Goal: Subscribe to service/newsletter

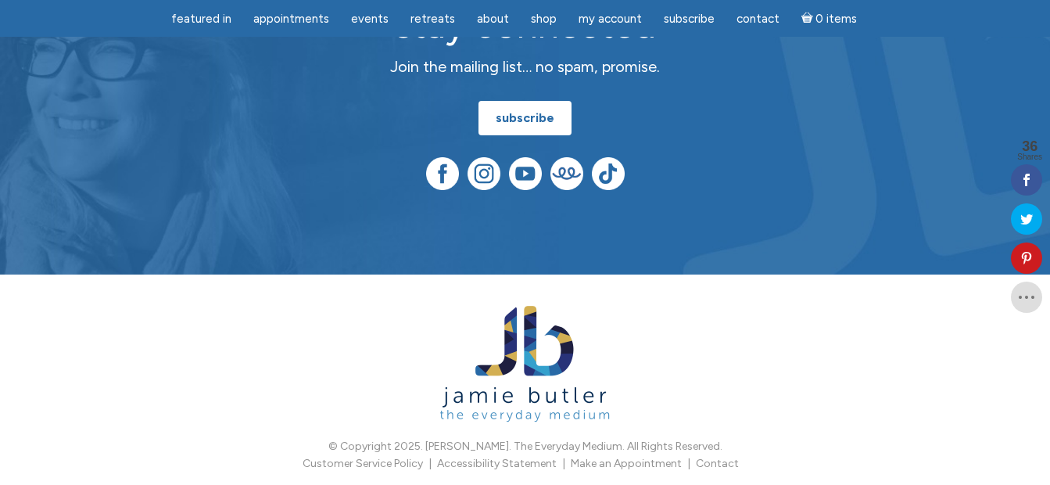
scroll to position [4034, 0]
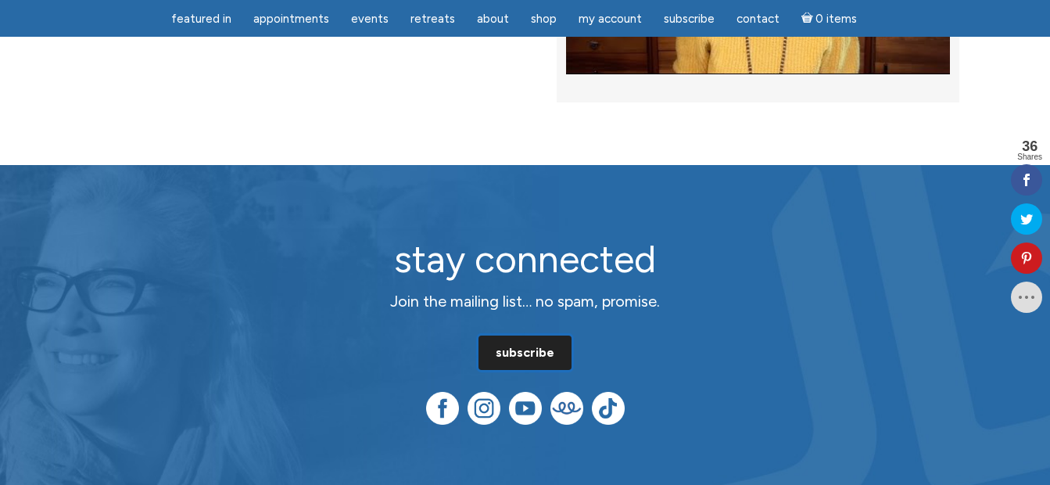
click at [509, 335] on link "subscribe" at bounding box center [524, 352] width 93 height 34
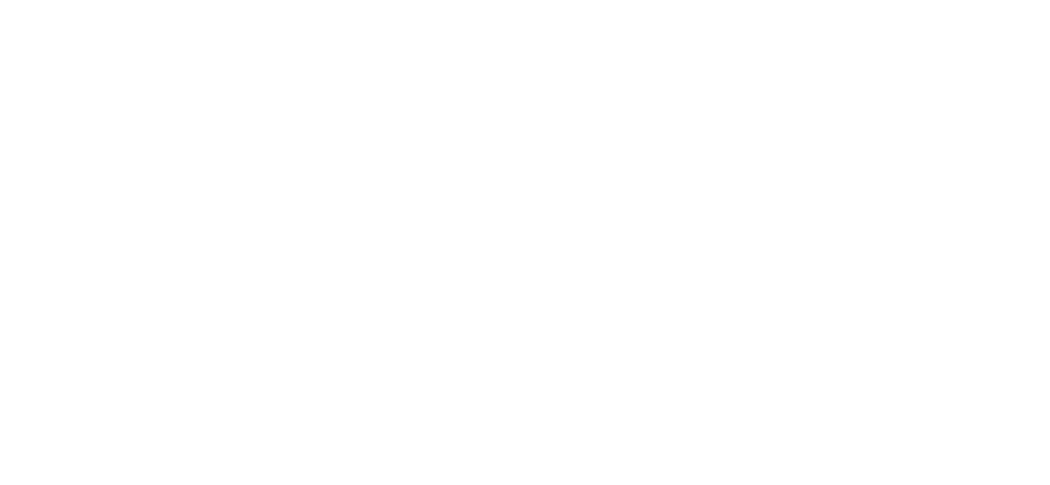
scroll to position [156, 0]
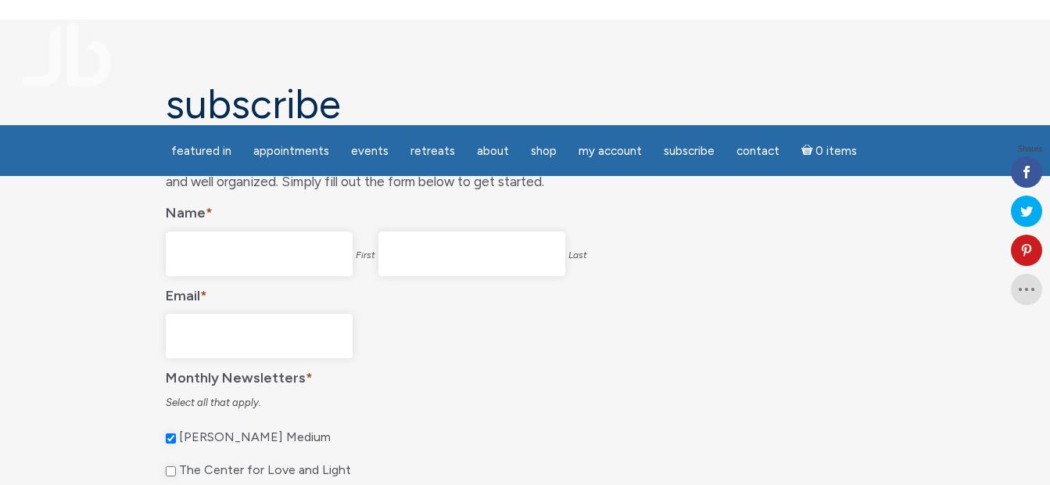
click at [237, 261] on input "First" at bounding box center [259, 253] width 187 height 45
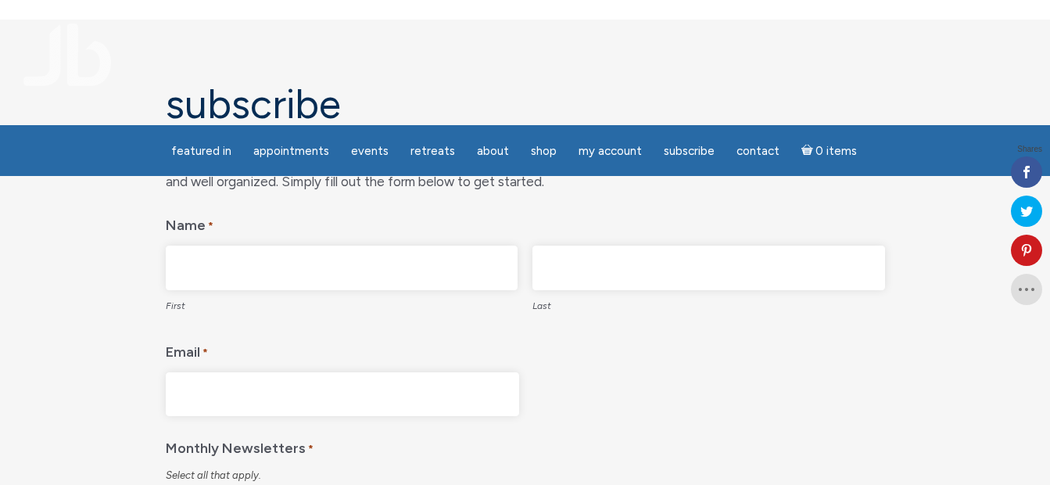
type input "chiru"
type input "n"
type input "davisharper6658@gmail.com"
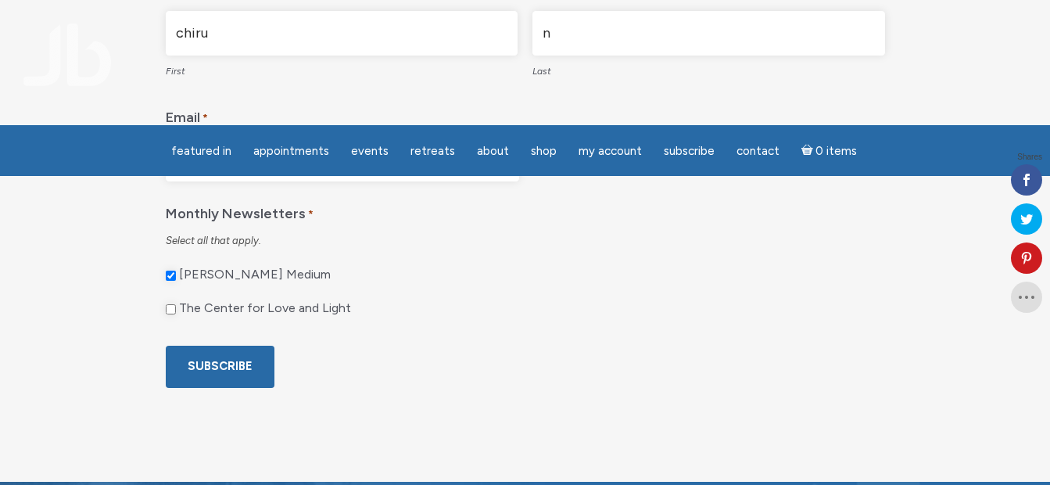
click at [209, 310] on label "The Center for Love and Light" at bounding box center [265, 308] width 172 height 16
click at [176, 310] on input "The Center for Love and Light" at bounding box center [171, 309] width 10 height 10
checkbox input "true"
click at [206, 376] on input "Subscribe" at bounding box center [220, 366] width 109 height 41
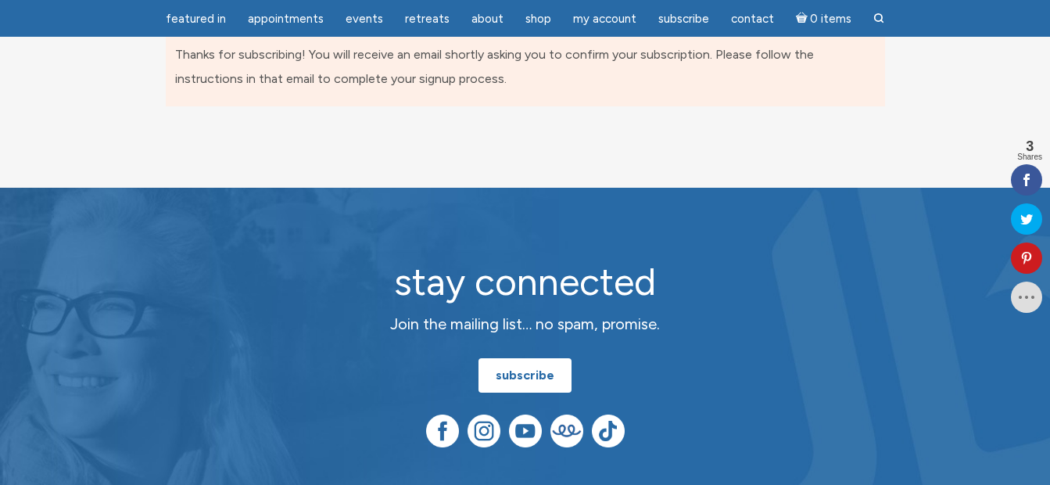
scroll to position [0, 0]
